Goal: Transaction & Acquisition: Book appointment/travel/reservation

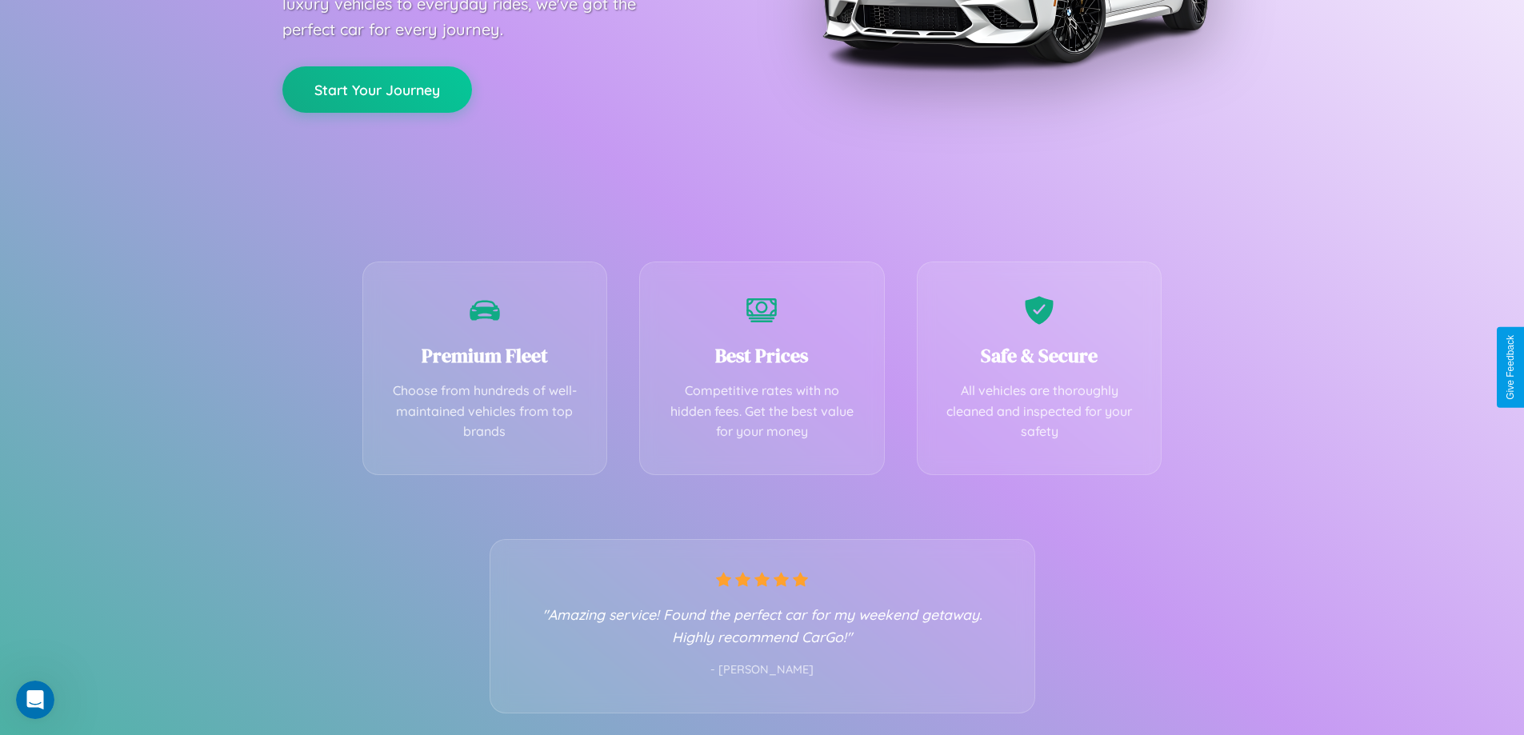
scroll to position [315, 0]
click at [762, 367] on div "Best Prices Competitive rates with no hidden fees. Get the best value for your …" at bounding box center [762, 364] width 246 height 214
click at [377, 87] on button "Start Your Journey" at bounding box center [377, 87] width 190 height 46
click at [377, 86] on button "Start Your Journey" at bounding box center [377, 87] width 190 height 46
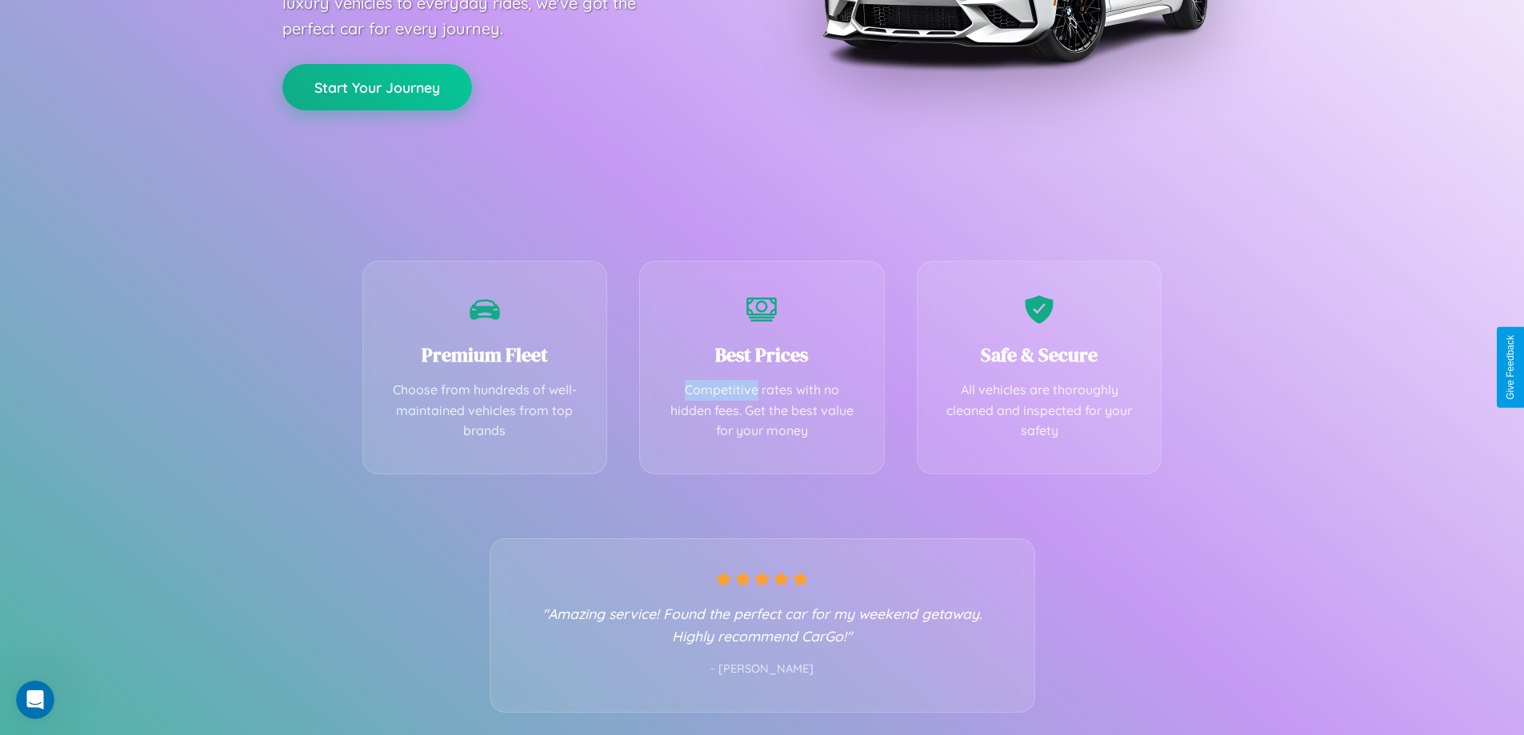
click at [377, 86] on button "Start Your Journey" at bounding box center [377, 87] width 190 height 46
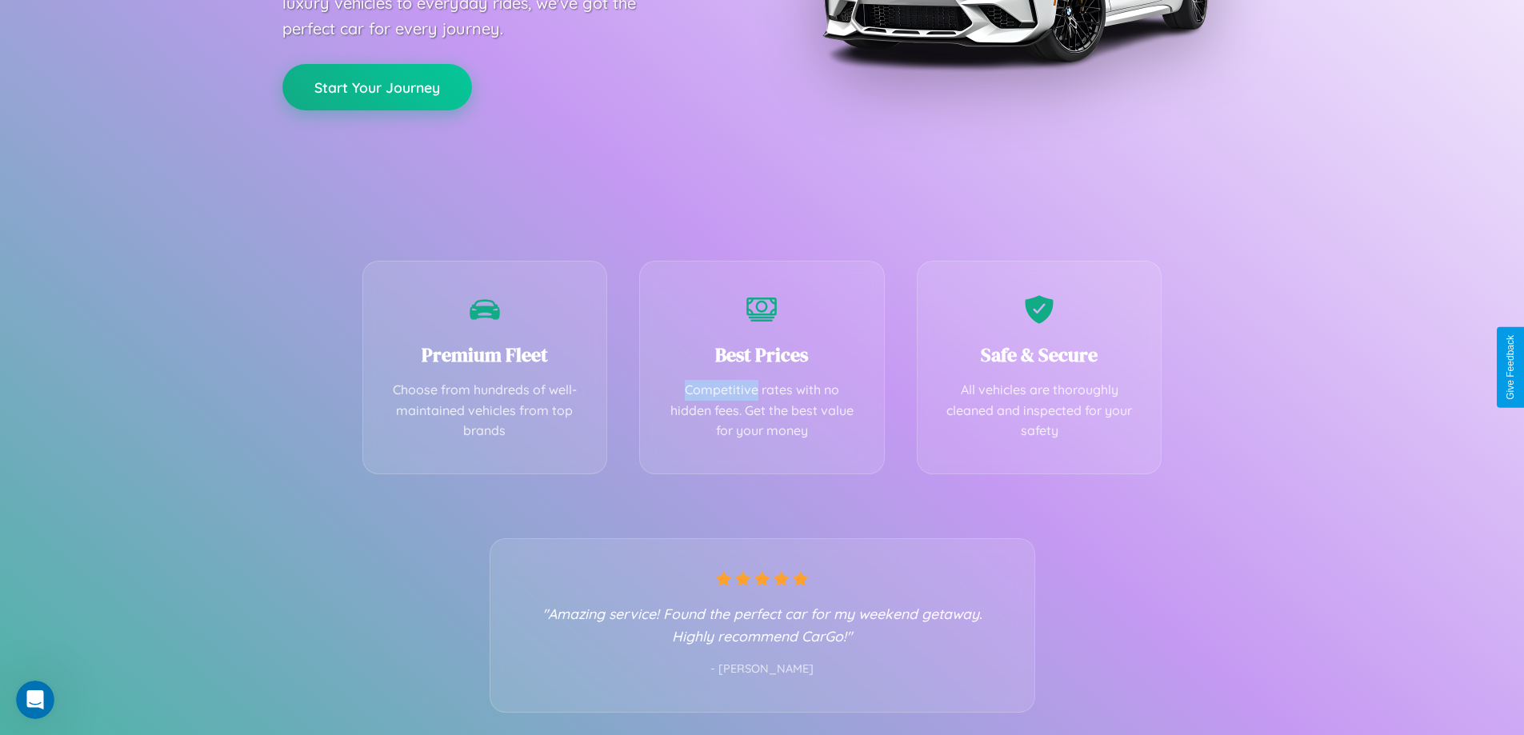
click at [377, 86] on button "Start Your Journey" at bounding box center [377, 87] width 190 height 46
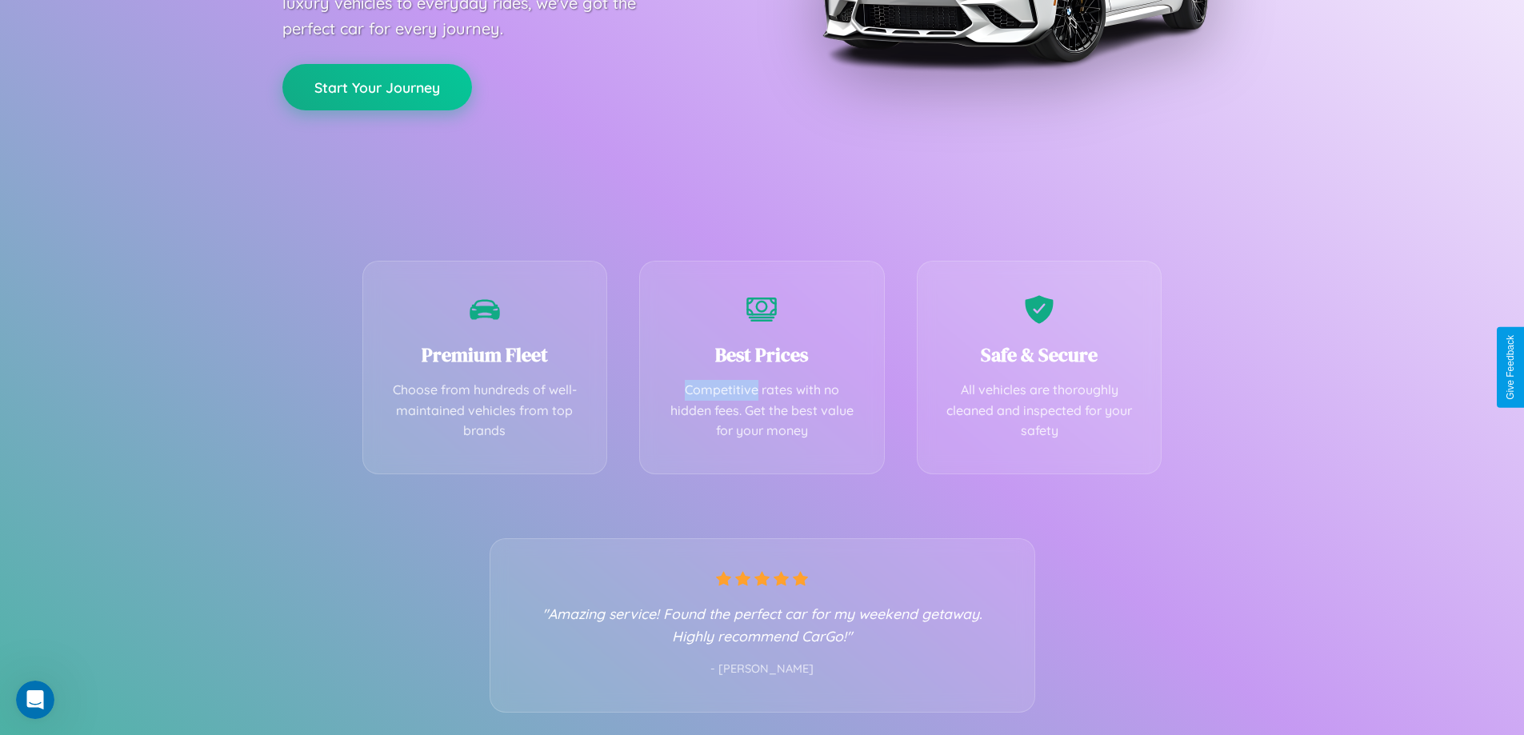
click at [377, 86] on button "Start Your Journey" at bounding box center [377, 87] width 190 height 46
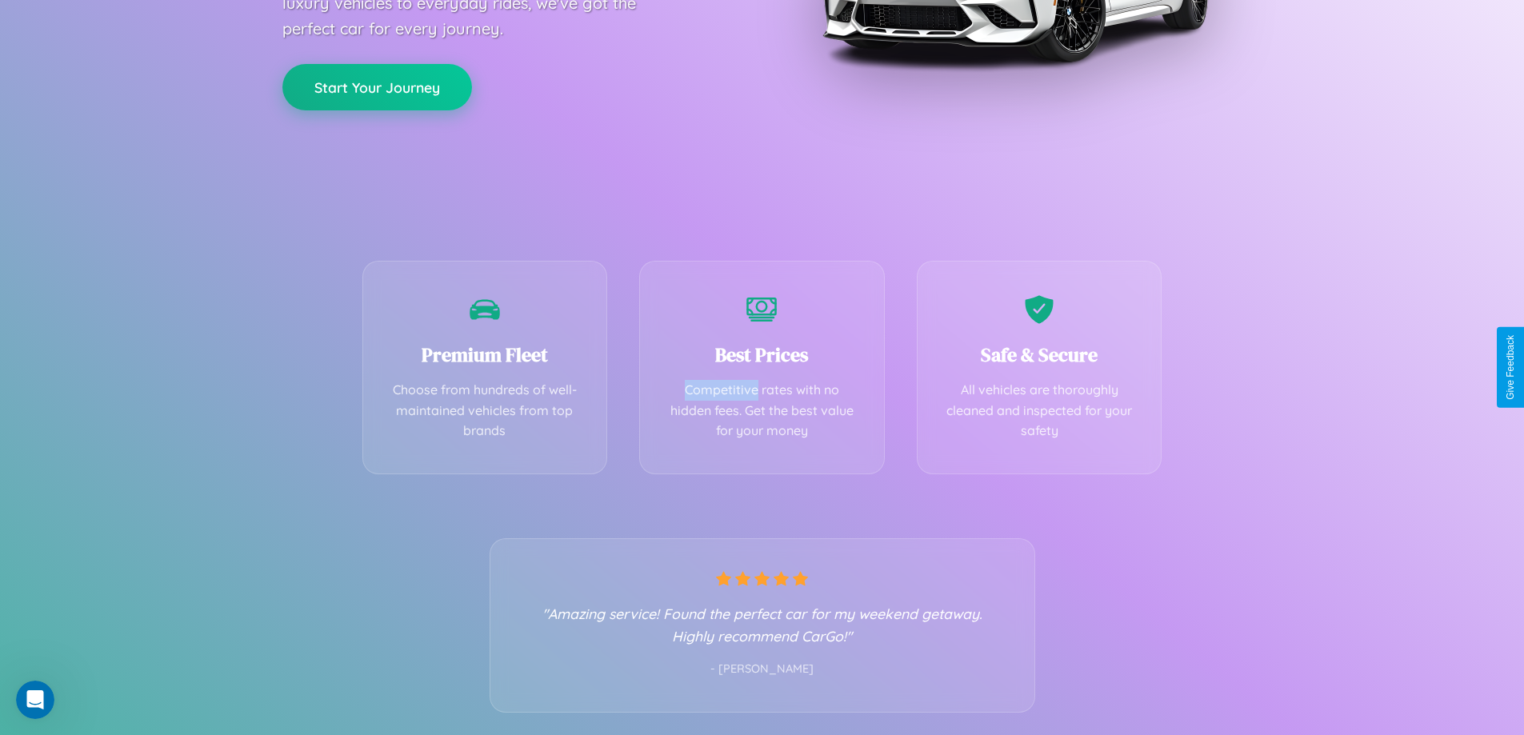
click at [377, 86] on button "Start Your Journey" at bounding box center [377, 87] width 190 height 46
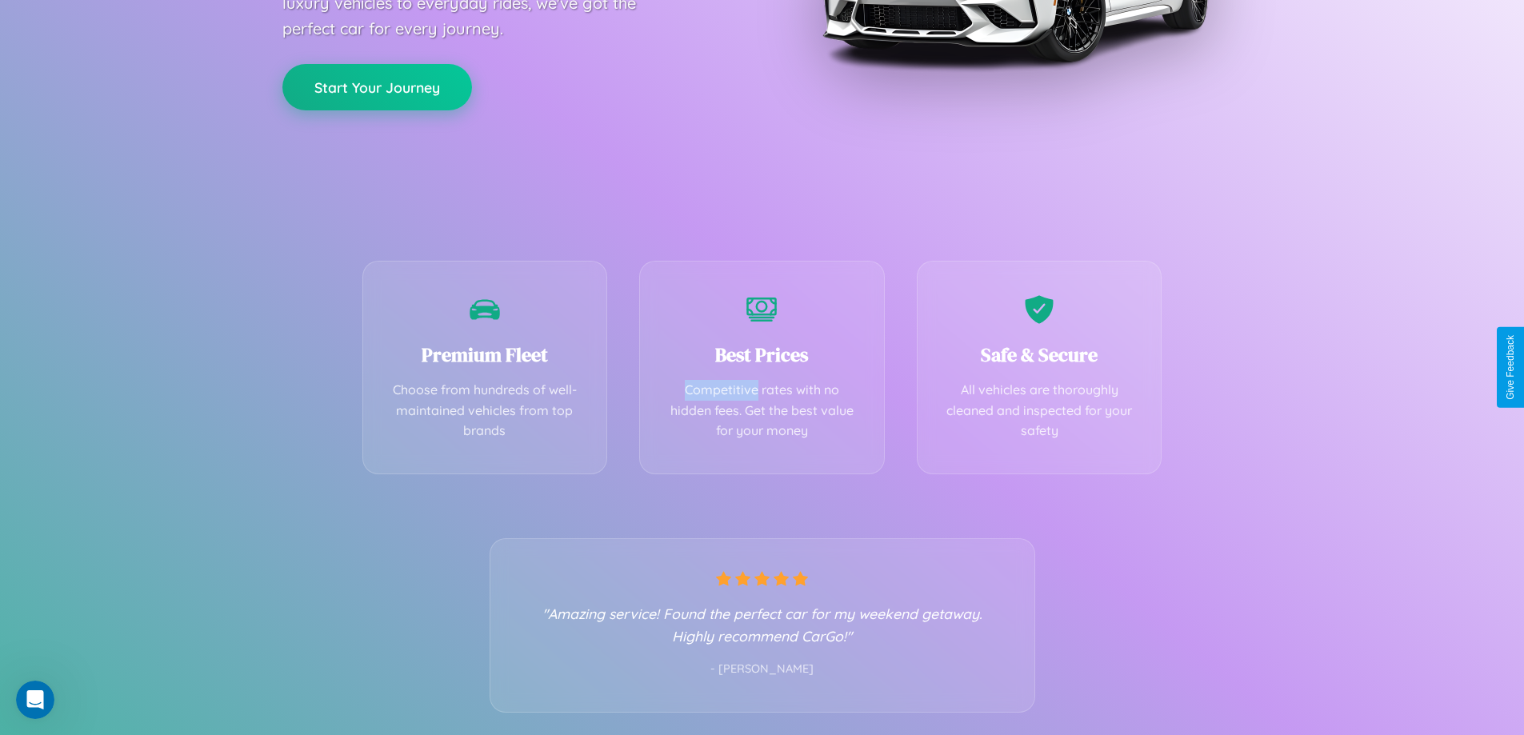
click at [377, 86] on button "Start Your Journey" at bounding box center [377, 87] width 190 height 46
